Goal: Book appointment/travel/reservation

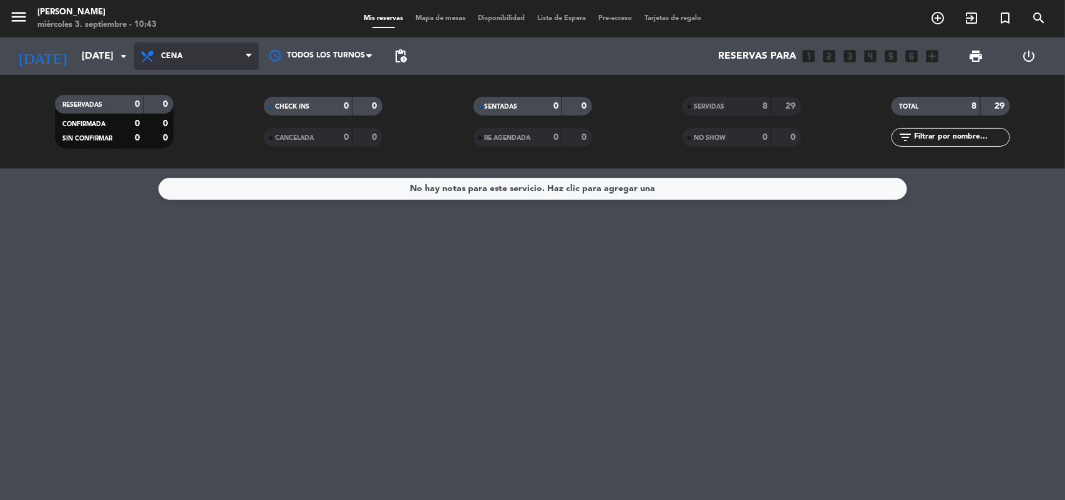
click at [194, 50] on span "Cena" at bounding box center [196, 55] width 125 height 27
click at [130, 52] on icon "arrow_drop_down" at bounding box center [123, 56] width 15 height 15
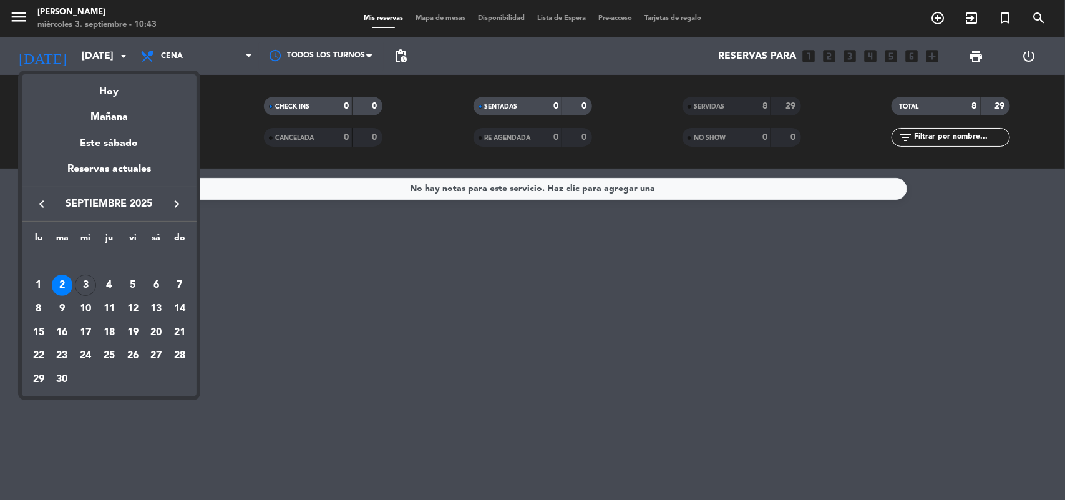
drag, startPoint x: 92, startPoint y: 287, endPoint x: 132, endPoint y: 212, distance: 84.6
click at [94, 285] on div "3" at bounding box center [85, 285] width 21 height 21
type input "[DATE]"
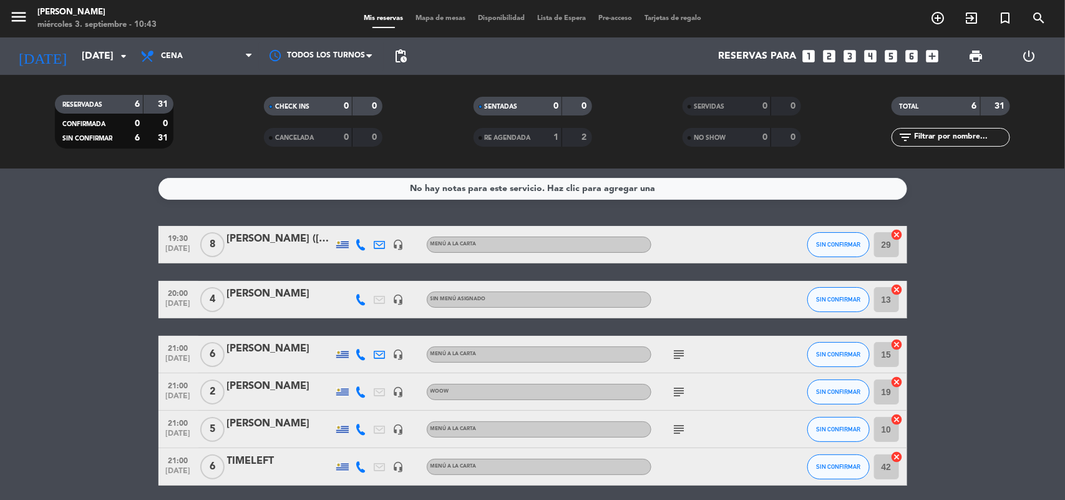
scroll to position [47, 0]
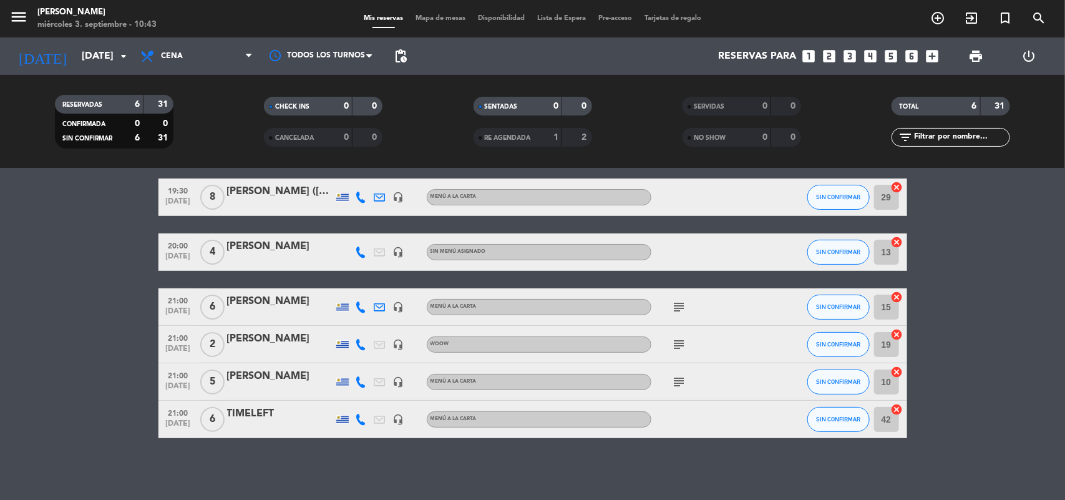
click at [674, 301] on icon "subject" at bounding box center [679, 307] width 15 height 15
click at [674, 338] on div "hora de llegada entre las 21 y 21:30" at bounding box center [680, 329] width 167 height 22
click at [679, 378] on icon "subject" at bounding box center [679, 381] width 15 height 15
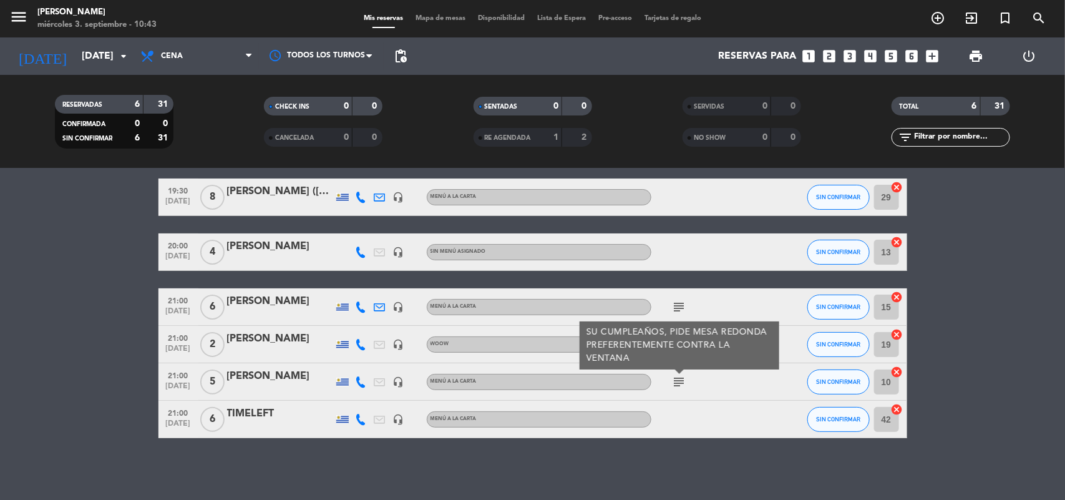
click at [736, 406] on div at bounding box center [708, 419] width 112 height 37
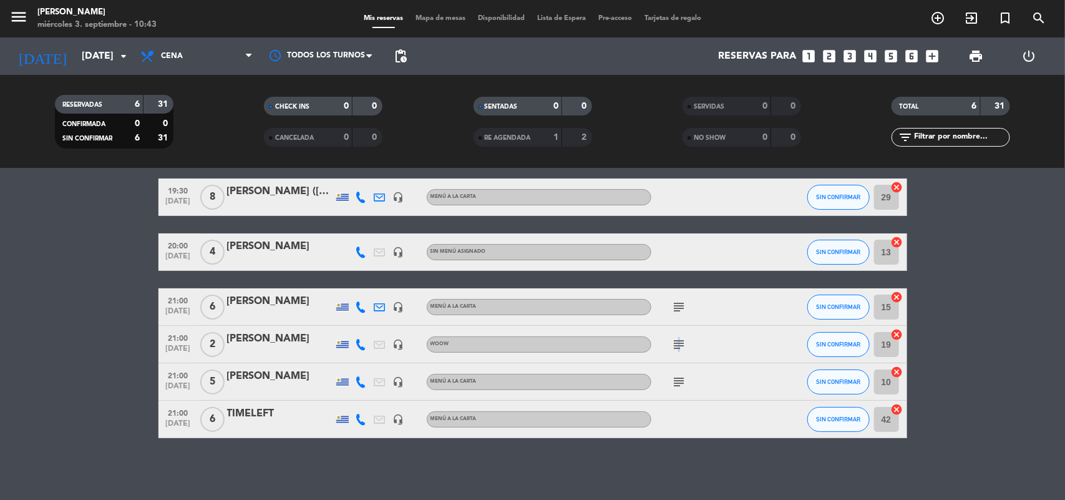
click at [678, 342] on icon "subject" at bounding box center [679, 344] width 15 height 15
click at [676, 384] on icon "subject" at bounding box center [679, 381] width 15 height 15
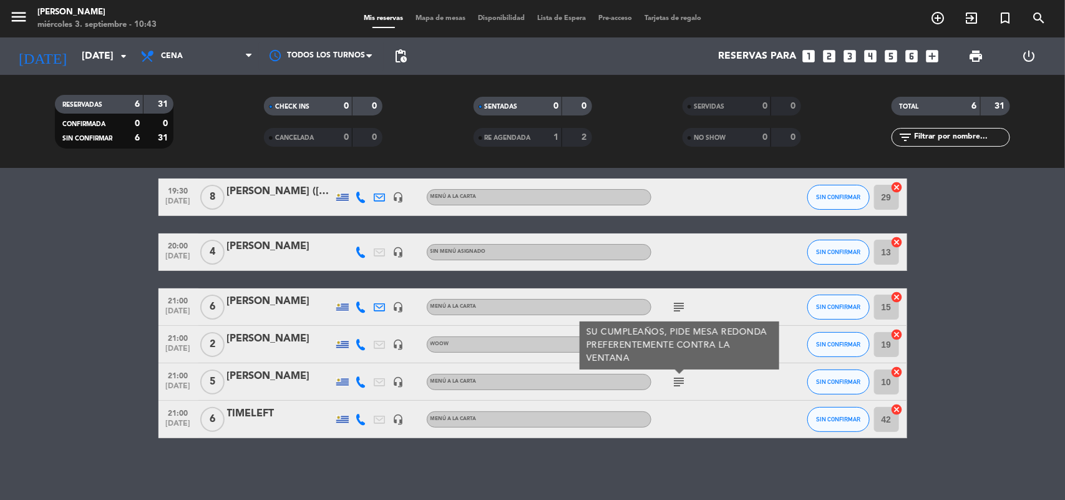
click at [676, 384] on icon "subject" at bounding box center [679, 381] width 15 height 15
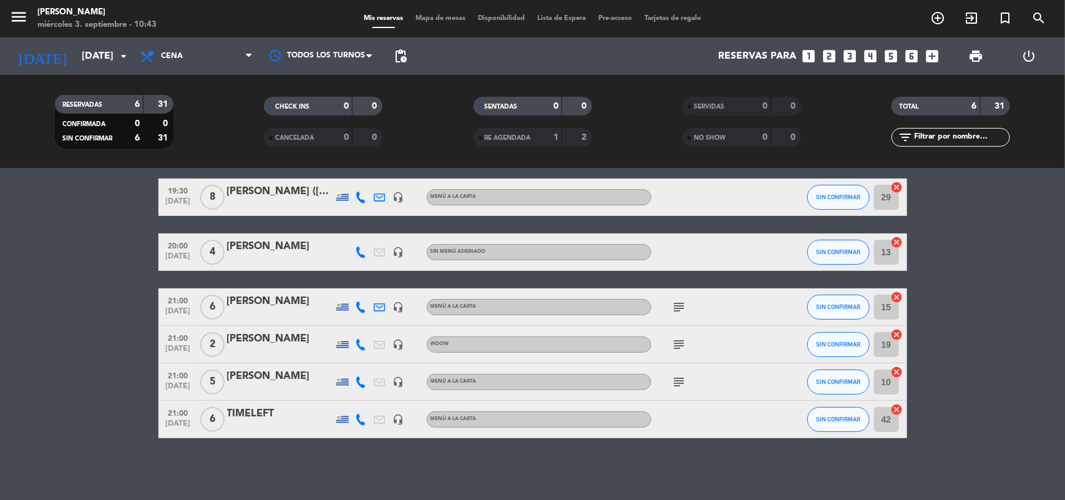
click at [681, 301] on icon "subject" at bounding box center [679, 307] width 15 height 15
click at [942, 348] on bookings-row "19:30 [DATE] 8 [PERSON_NAME] ([PERSON_NAME]) headset_mic MENÚ A LA CARTA SIN CO…" at bounding box center [532, 308] width 1065 height 260
click at [197, 51] on span "Cena" at bounding box center [196, 55] width 125 height 27
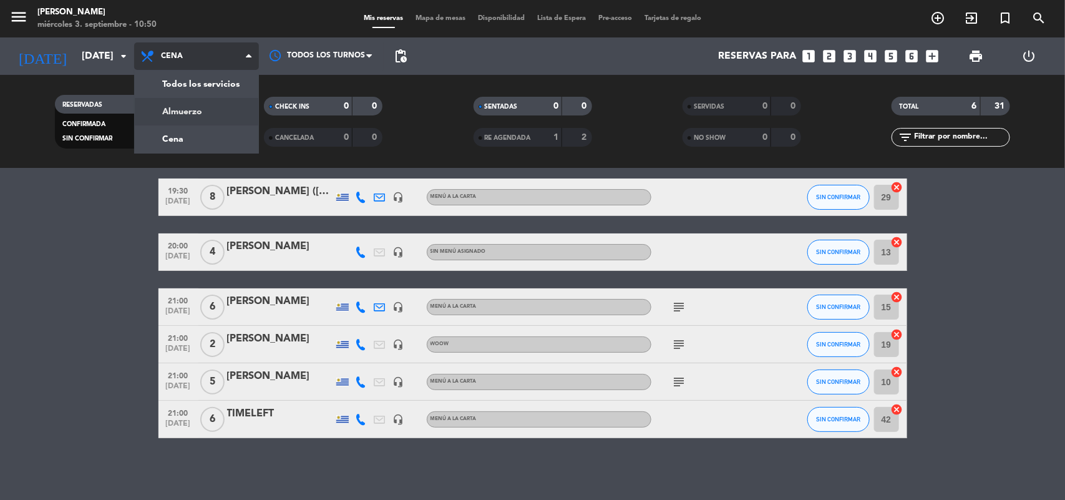
click at [201, 106] on div "menu [PERSON_NAME][DATE] 3. septiembre - 10:50 Mis reservas Mapa de mesas Dispo…" at bounding box center [532, 84] width 1065 height 168
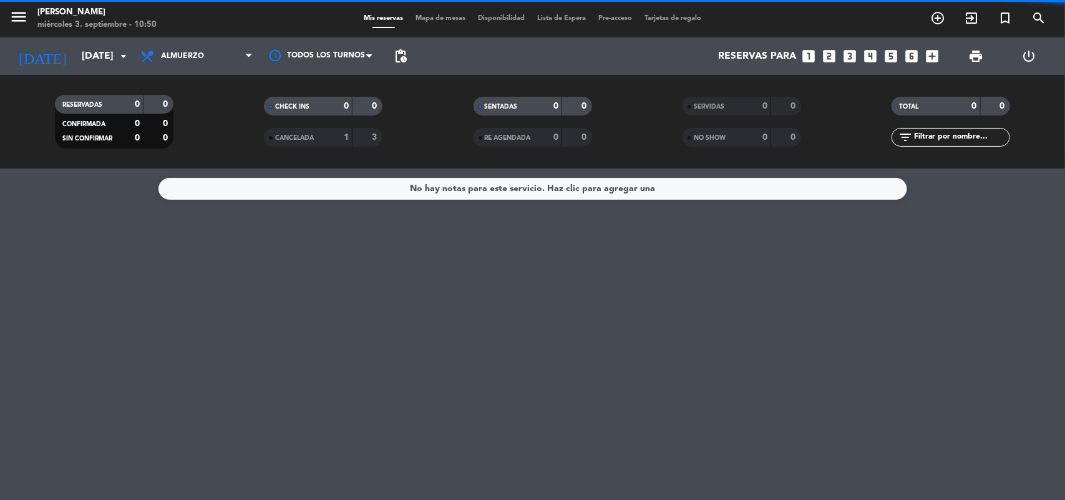
scroll to position [0, 0]
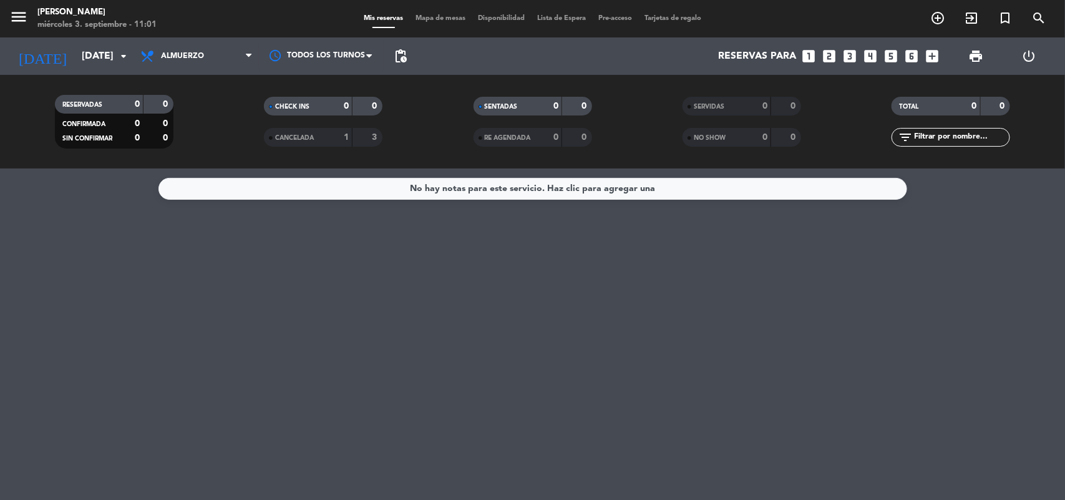
click at [505, 306] on div "No hay notas para este servicio. Haz clic para agregar una" at bounding box center [532, 333] width 1065 height 331
